Goal: Check status: Check status

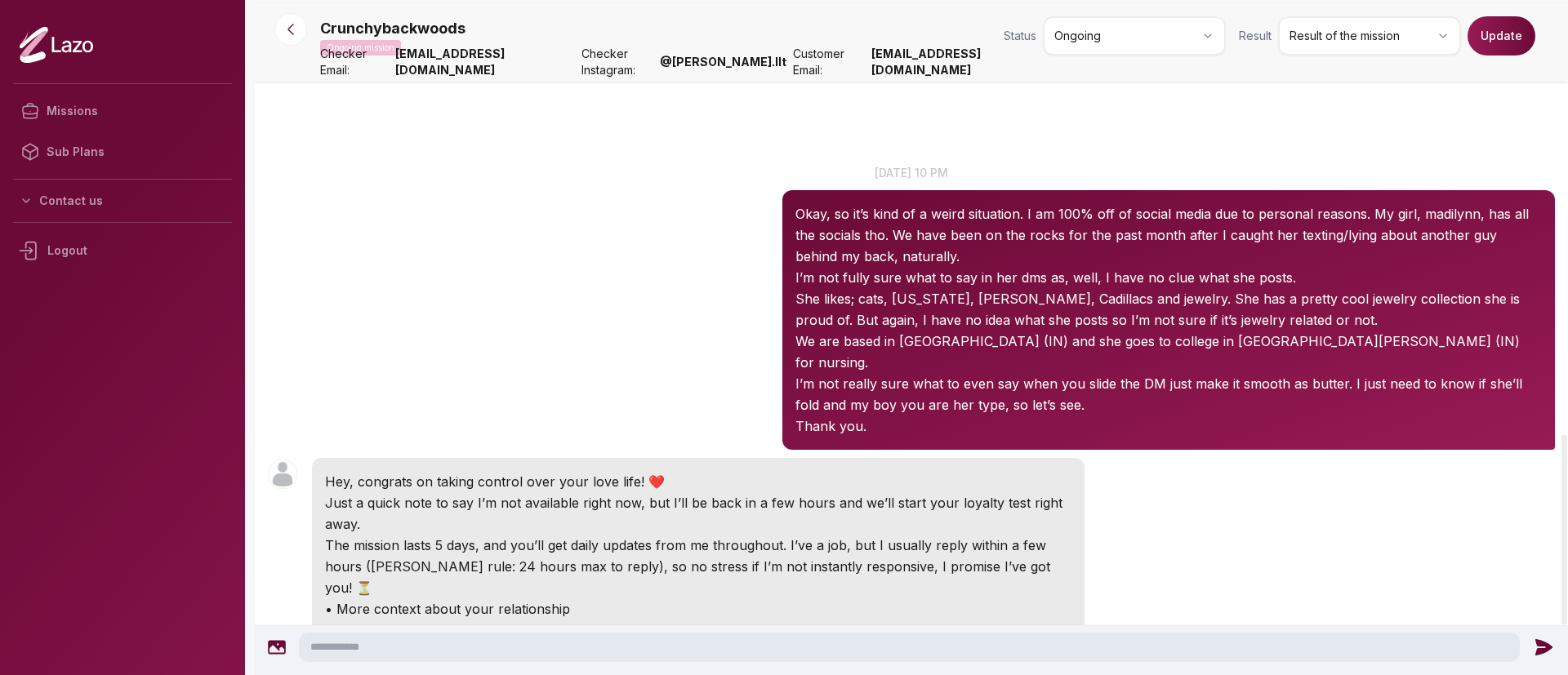
click at [288, 34] on icon at bounding box center [291, 30] width 17 height 17
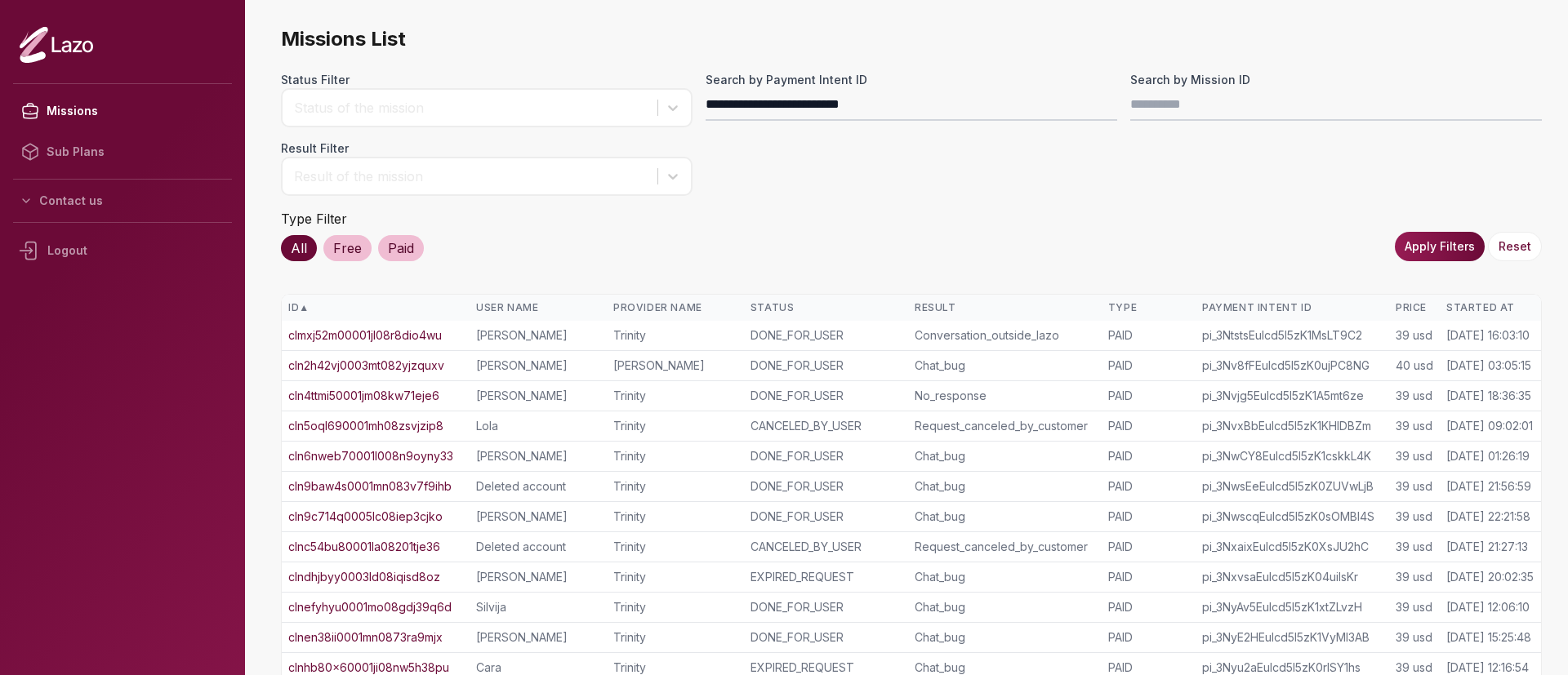
type input "**********"
click at [1450, 243] on button "Apply Filters" at bounding box center [1439, 247] width 89 height 30
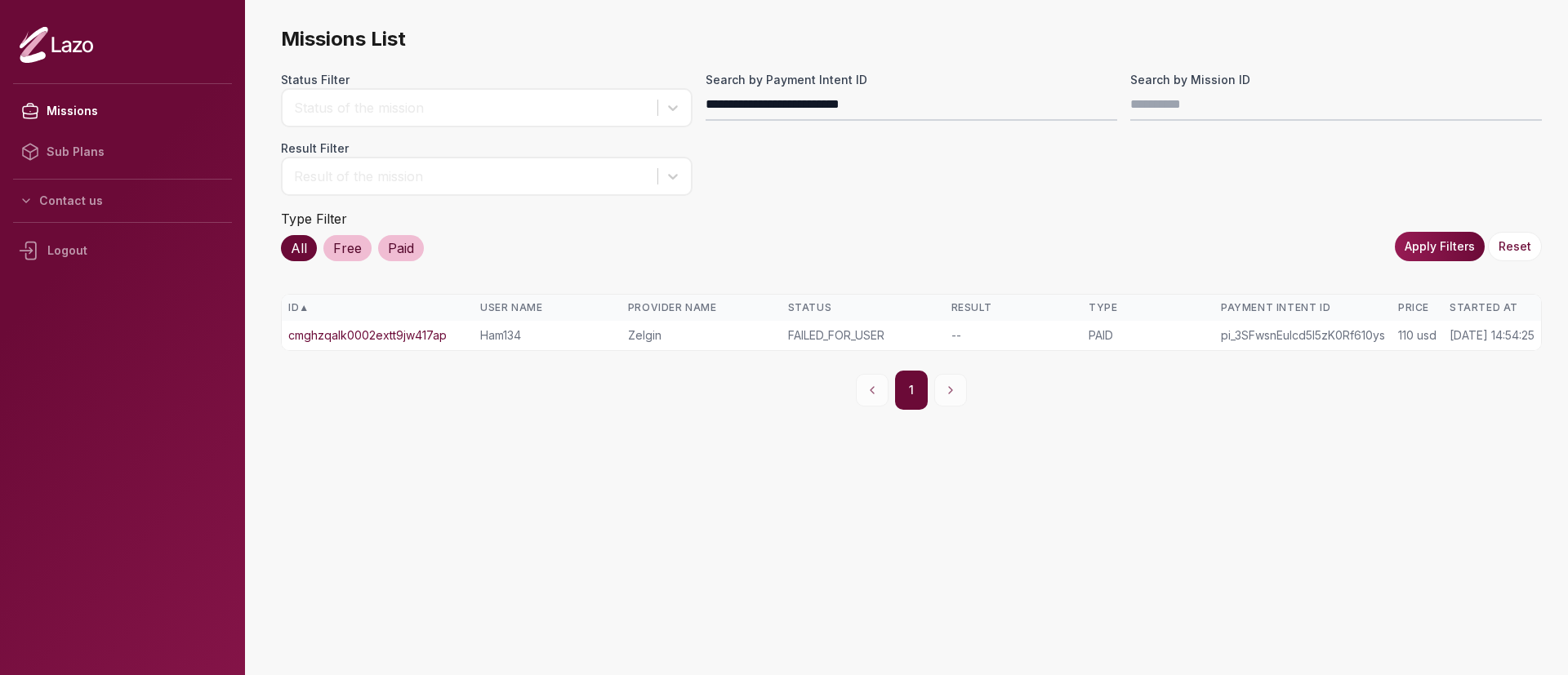
click at [427, 338] on link "cmghzqalk0002extt9jw417ap" at bounding box center [367, 336] width 158 height 17
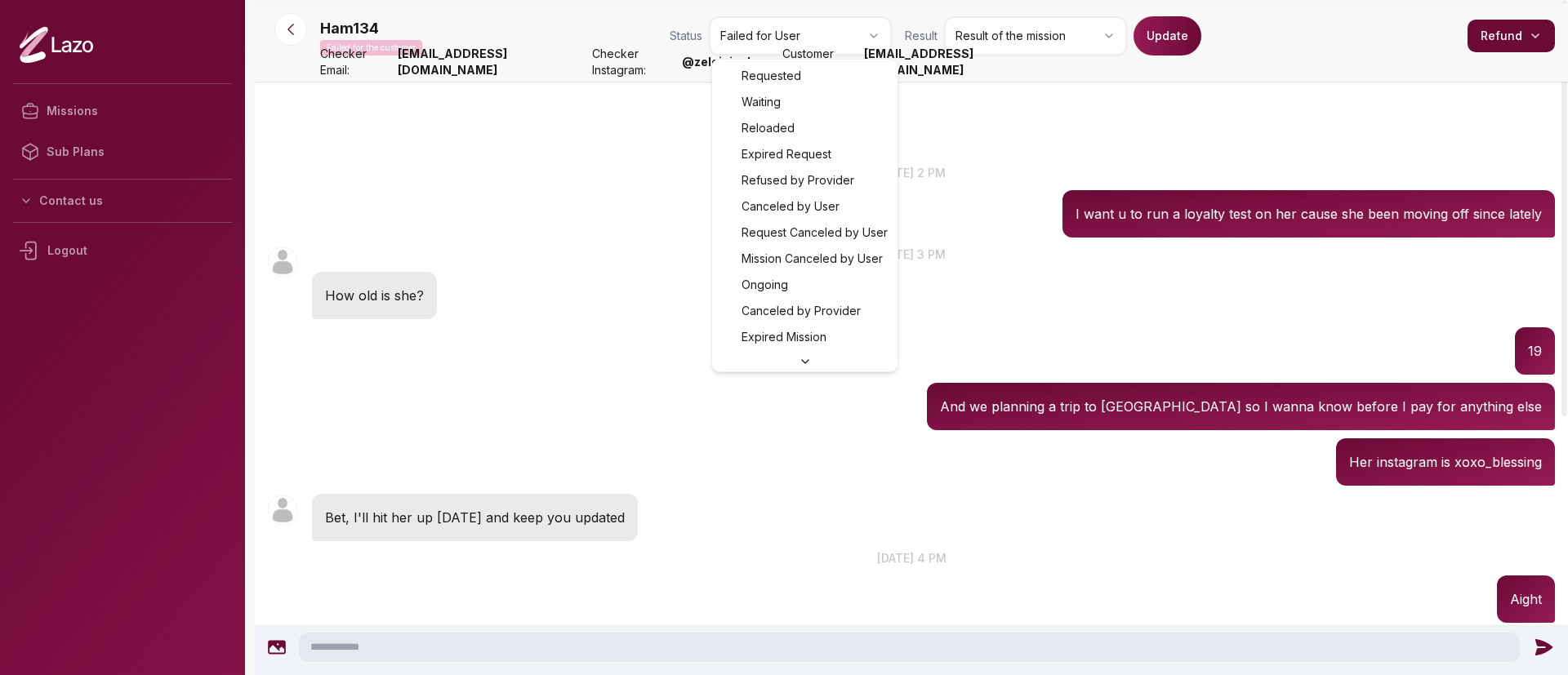
click at [801, 27] on html "Missions Sub Plans Contact us Logout Ham134 Failed for the customer Status Fail…" at bounding box center [784, 337] width 1568 height 675
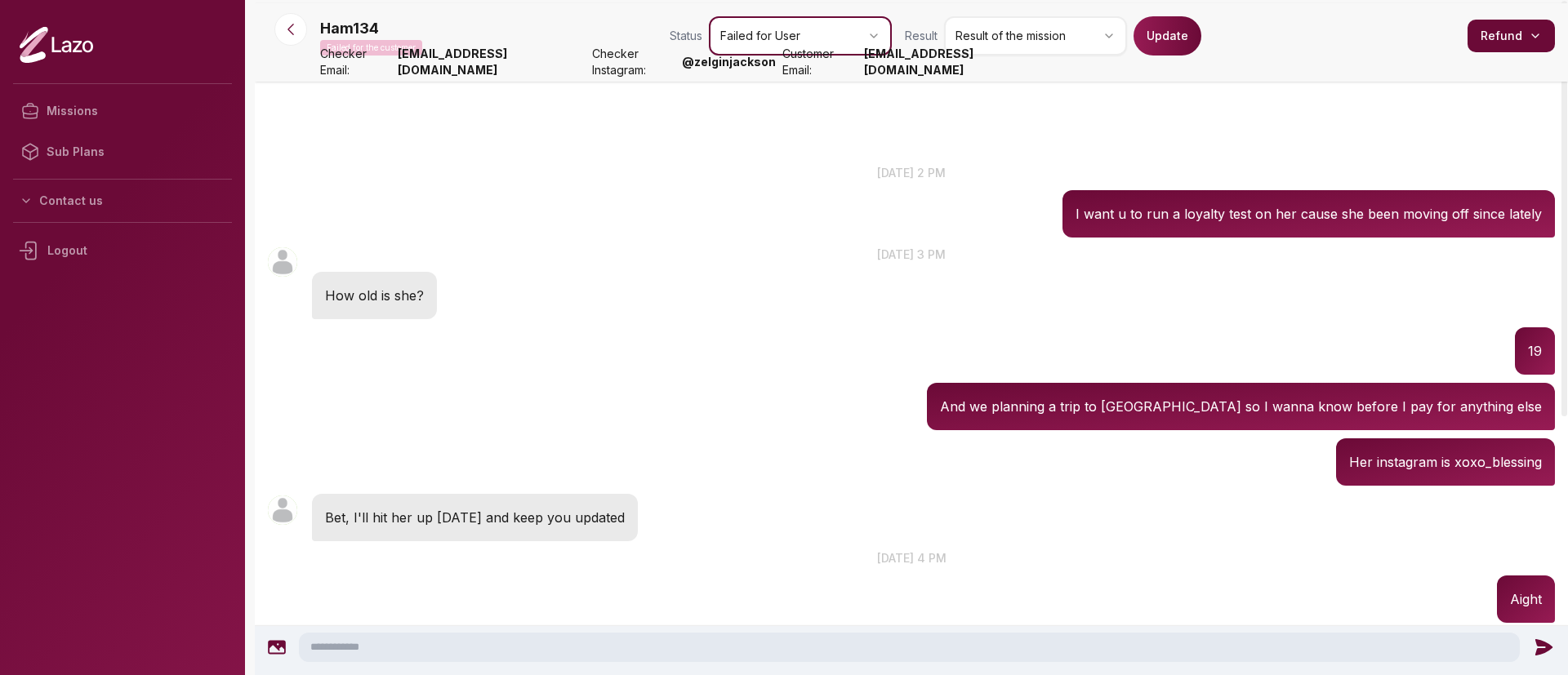
click at [814, 444] on html "Missions Sub Plans Contact us Logout Ham134 Failed for the customer Status Fail…" at bounding box center [784, 337] width 1568 height 675
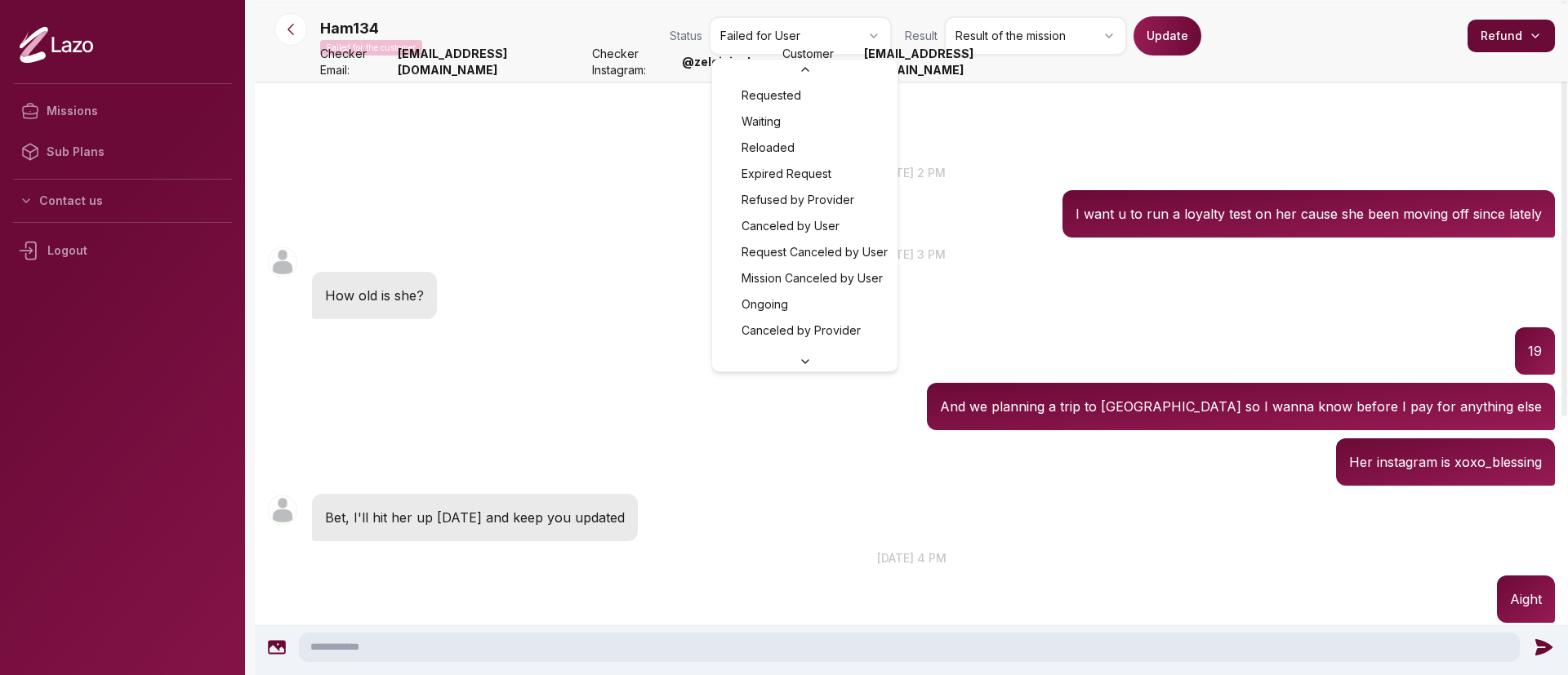
click at [825, 47] on html "Missions Sub Plans Contact us Logout Ham134 Failed for the customer Status Fail…" at bounding box center [784, 337] width 1568 height 675
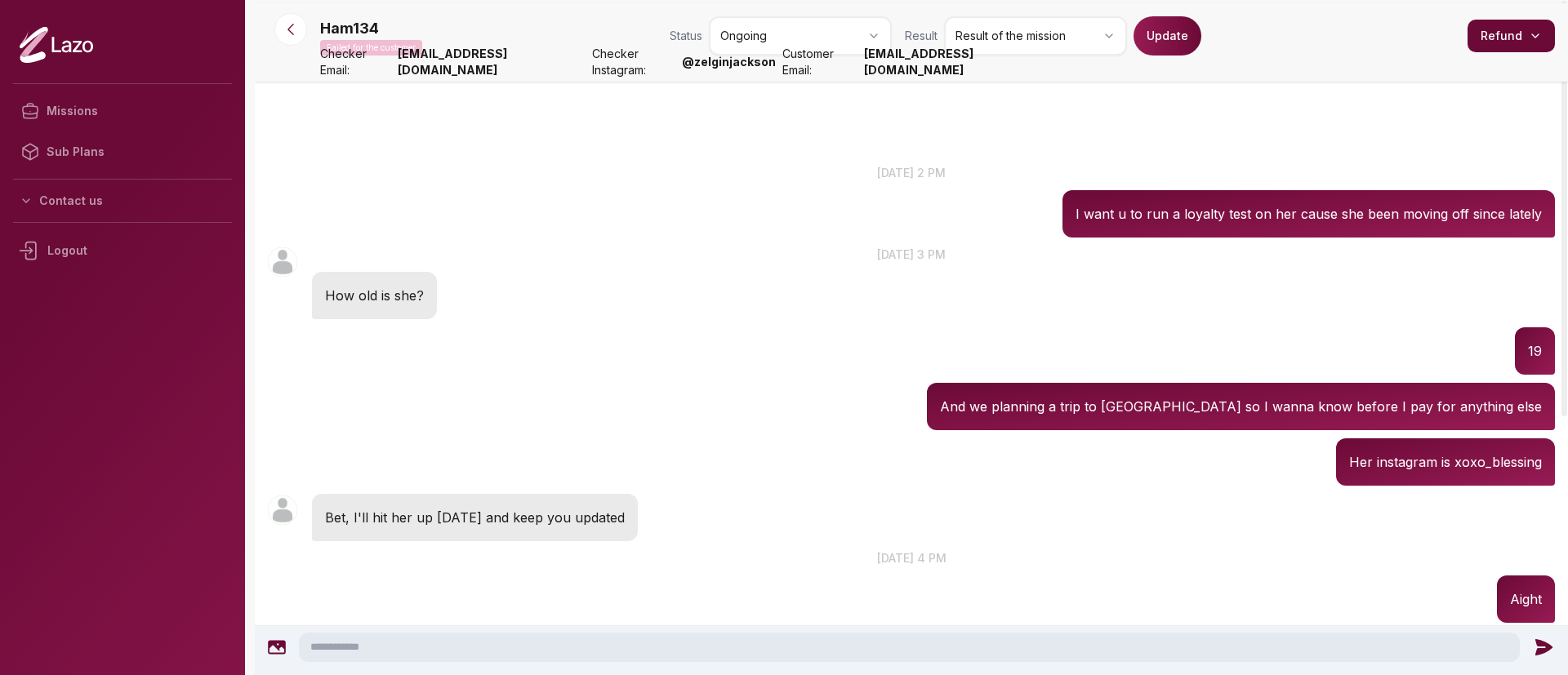
click at [1153, 30] on button "Update" at bounding box center [1167, 36] width 68 height 39
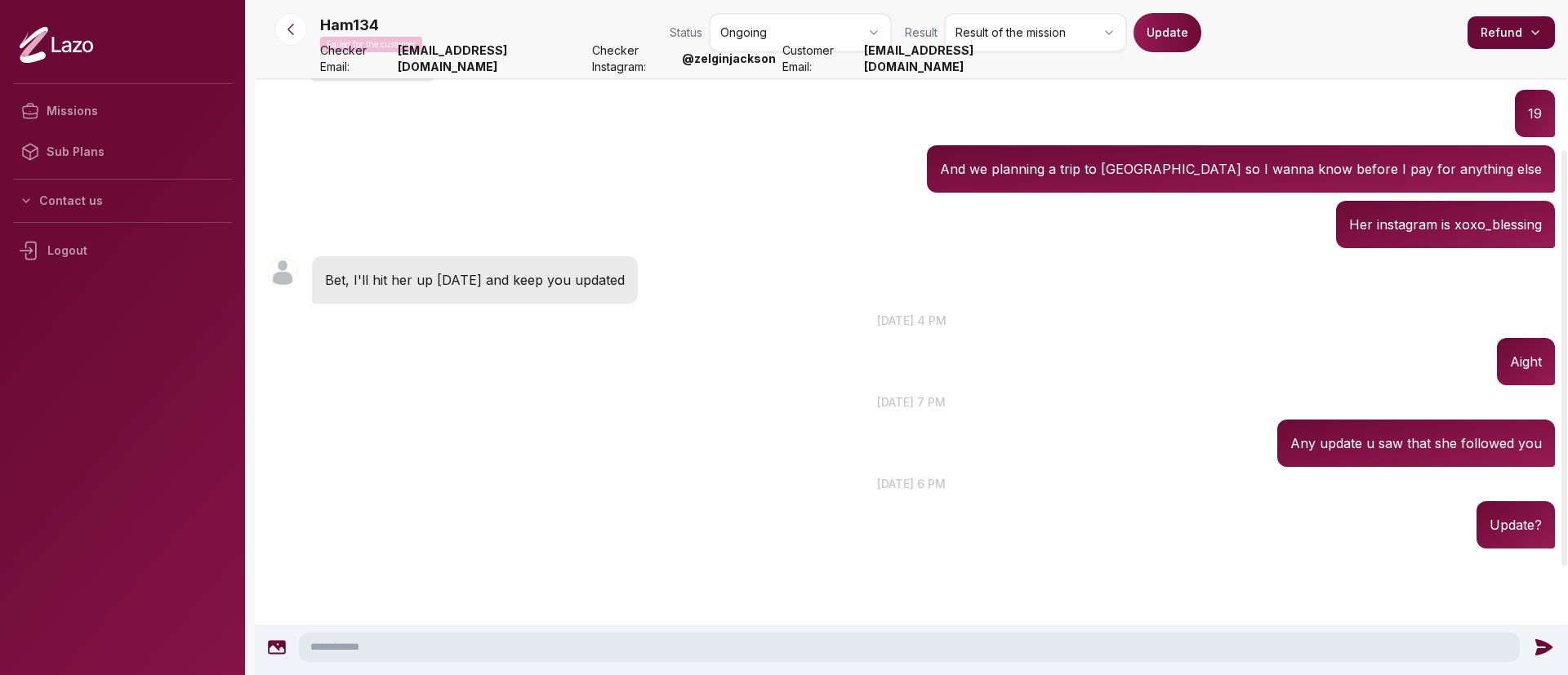
scroll to position [257, 0]
